Goal: Find contact information: Find contact information

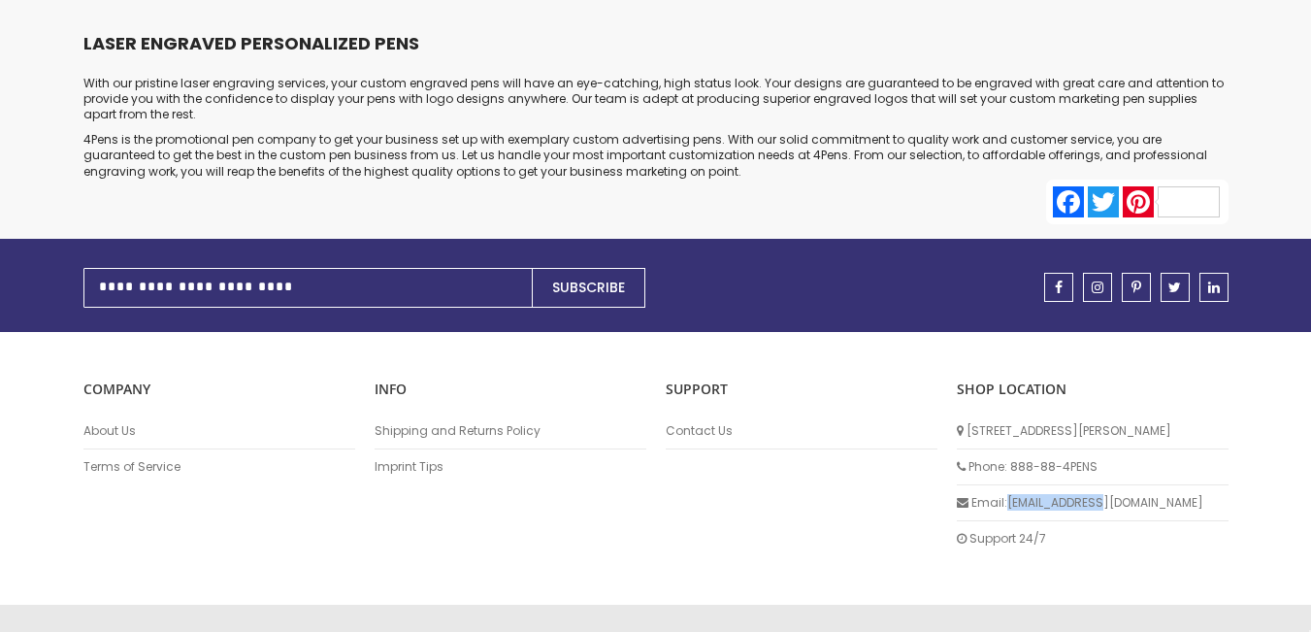
drag, startPoint x: 1114, startPoint y: 450, endPoint x: 1007, endPoint y: 445, distance: 106.9
click at [1007, 485] on li "Email: [EMAIL_ADDRESS][DOMAIN_NAME]" at bounding box center [1093, 503] width 272 height 36
copy li "[EMAIL_ADDRESS][DOMAIN_NAME]"
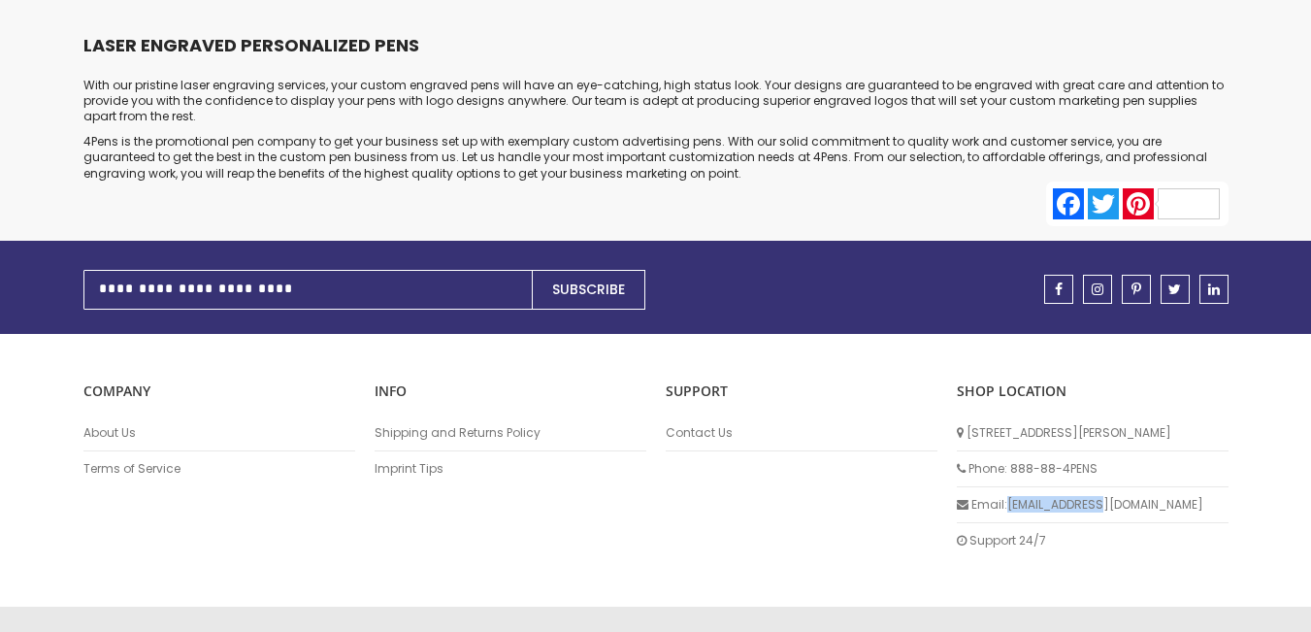
click at [1099, 487] on li "Email: [EMAIL_ADDRESS][DOMAIN_NAME]" at bounding box center [1093, 505] width 272 height 36
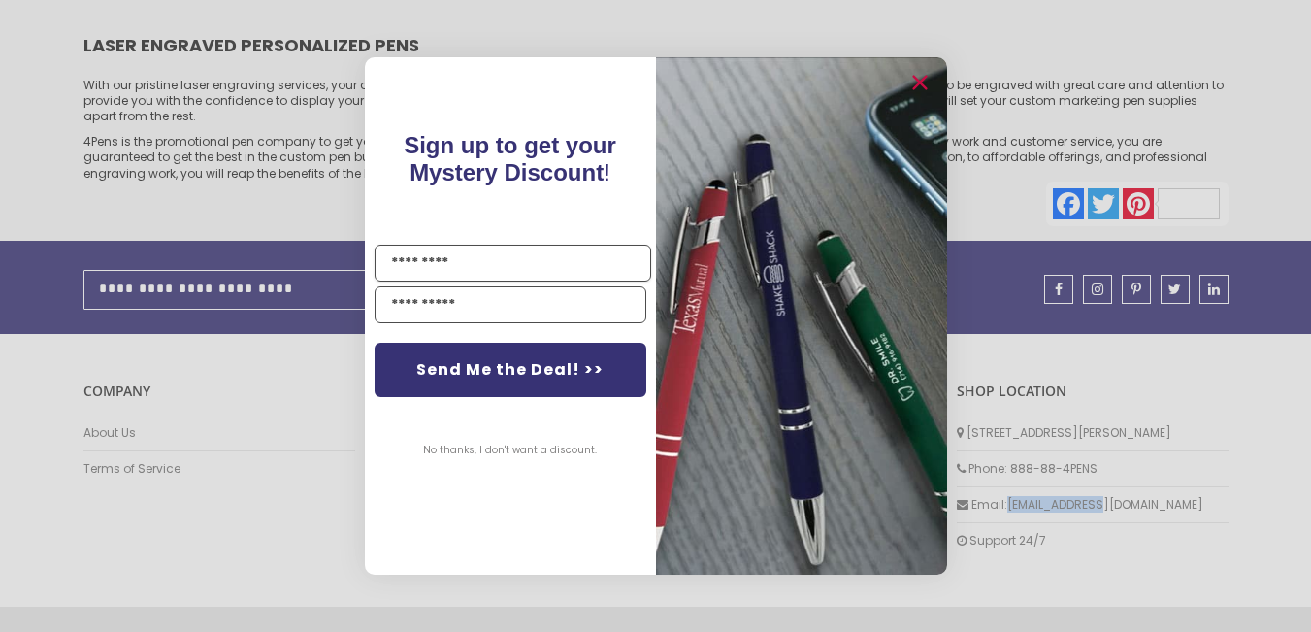
copy li "[EMAIL_ADDRESS][DOMAIN_NAME]"
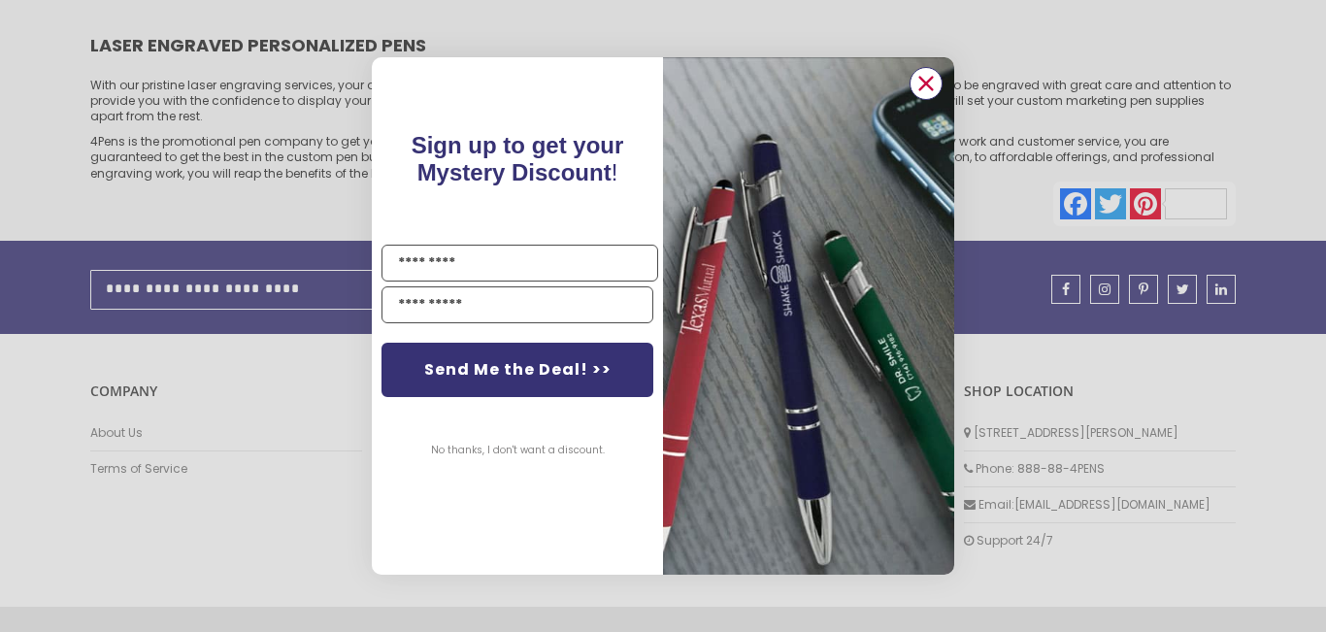
click at [934, 83] on circle "Close dialog" at bounding box center [925, 83] width 29 height 29
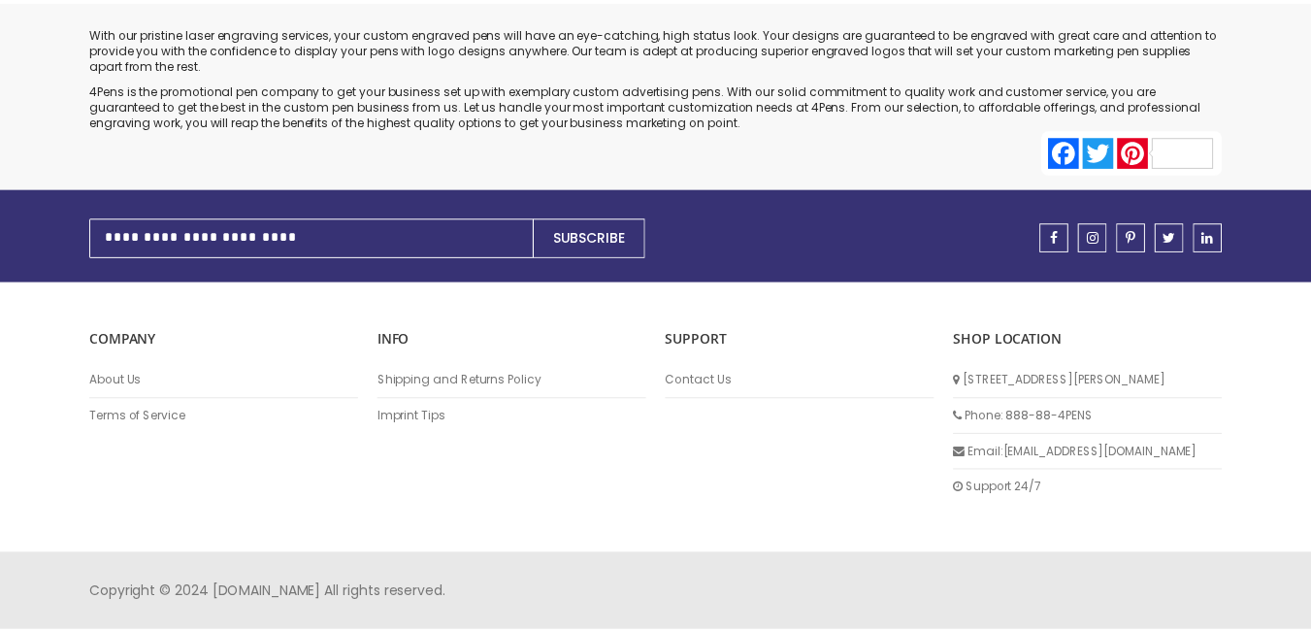
scroll to position [9777, 0]
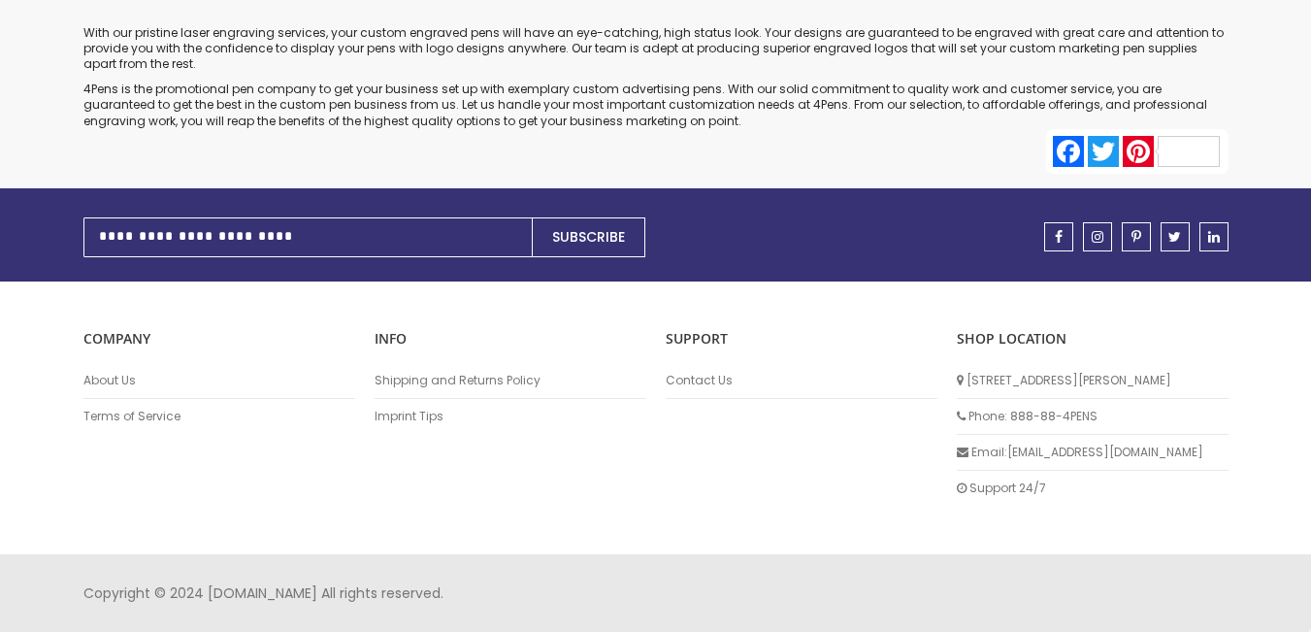
scroll to position [9748, 0]
